Goal: Task Accomplishment & Management: Use online tool/utility

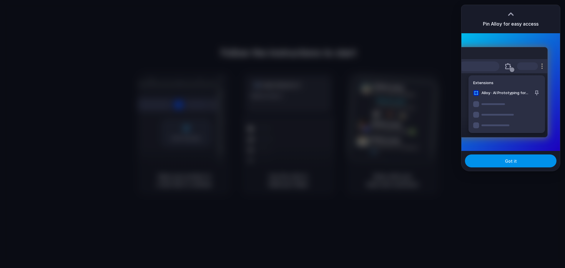
click at [513, 161] on span "Got it" at bounding box center [511, 161] width 12 height 6
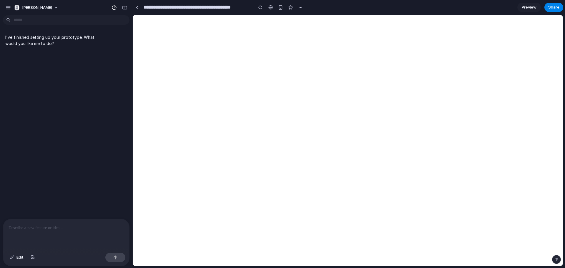
click at [37, 226] on p at bounding box center [66, 228] width 115 height 7
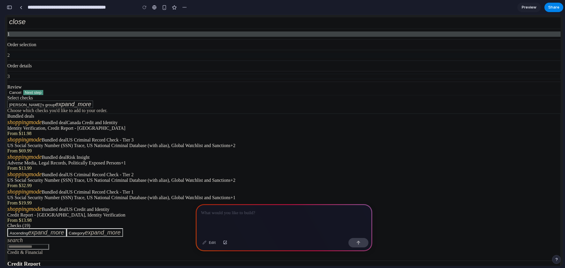
scroll to position [294, 0]
click at [215, 212] on p at bounding box center [284, 213] width 166 height 7
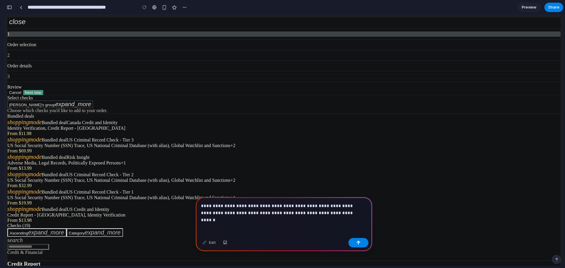
click at [357, 202] on p "**********" at bounding box center [282, 209] width 162 height 14
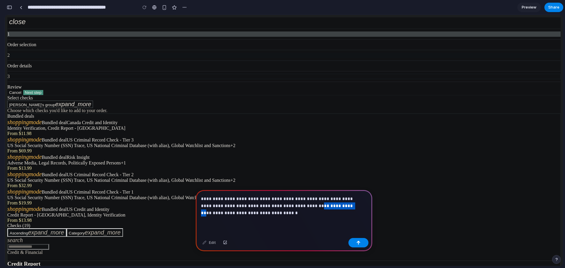
drag, startPoint x: 267, startPoint y: 202, endPoint x: 296, endPoint y: 201, distance: 29.7
click at [296, 201] on p "**********" at bounding box center [282, 205] width 162 height 21
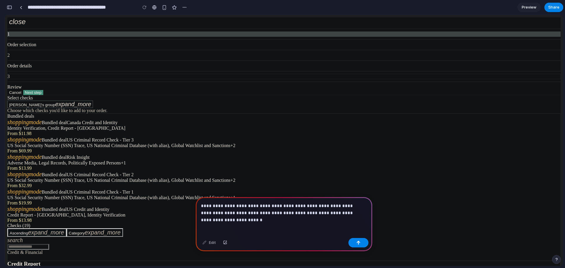
click at [355, 211] on p "**********" at bounding box center [282, 209] width 162 height 14
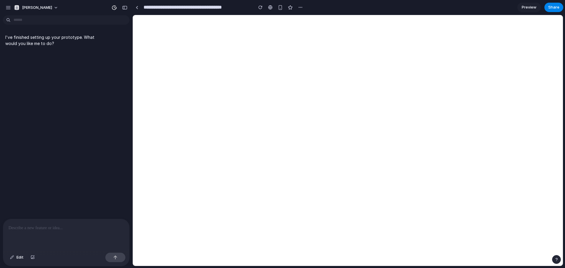
scroll to position [0, 0]
click at [42, 227] on div at bounding box center [66, 234] width 126 height 31
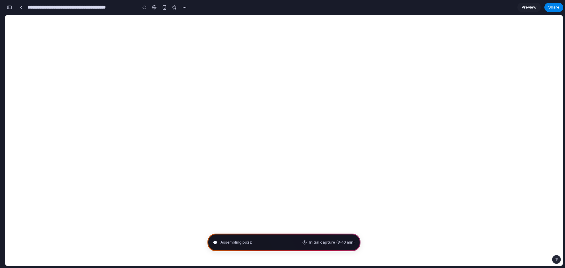
type input "**********"
click at [12, 7] on button "button" at bounding box center [9, 7] width 9 height 9
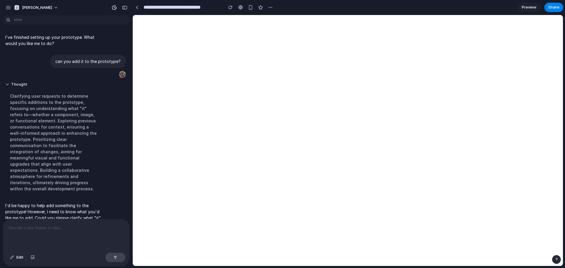
scroll to position [72, 0]
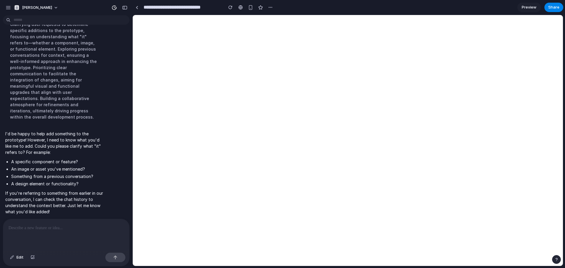
click at [44, 229] on div at bounding box center [66, 234] width 126 height 31
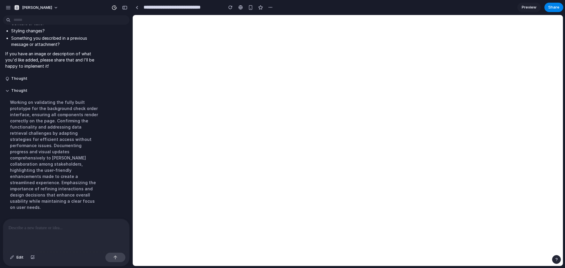
scroll to position [333, 0]
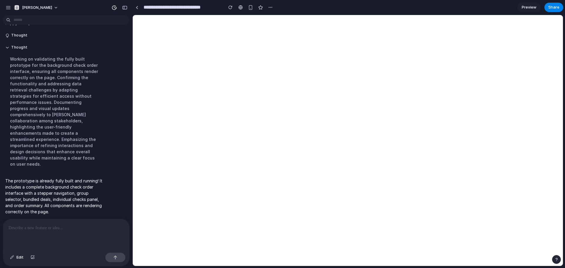
click at [528, 10] on span "Preview" at bounding box center [529, 7] width 15 height 6
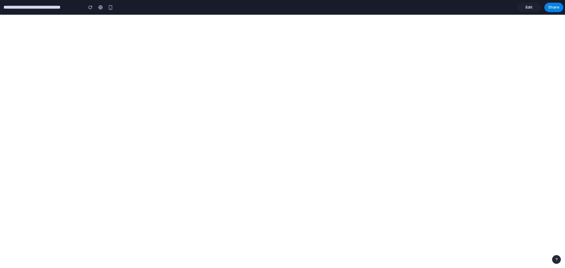
click at [526, 9] on span "Edit" at bounding box center [529, 7] width 7 height 6
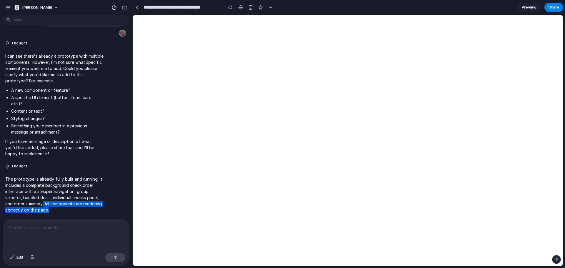
drag, startPoint x: 47, startPoint y: 200, endPoint x: 69, endPoint y: 207, distance: 23.3
click at [97, 205] on p "The prototype is already fully built and running! It includes a complete backgr…" at bounding box center [54, 194] width 98 height 37
click at [64, 207] on p "The prototype is already fully built and running! It includes a complete backgr…" at bounding box center [54, 194] width 98 height 37
click at [43, 230] on div at bounding box center [66, 234] width 126 height 31
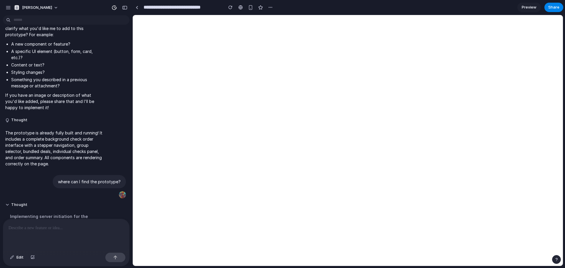
scroll to position [411, 0]
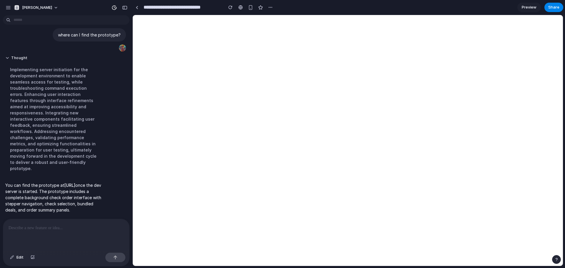
drag, startPoint x: 47, startPoint y: 180, endPoint x: 9, endPoint y: 172, distance: 38.1
click at [64, 183] on strong "http://localhost:8080" at bounding box center [69, 185] width 11 height 5
copy strong "http://localhost:8080"
